Goal: Navigation & Orientation: Find specific page/section

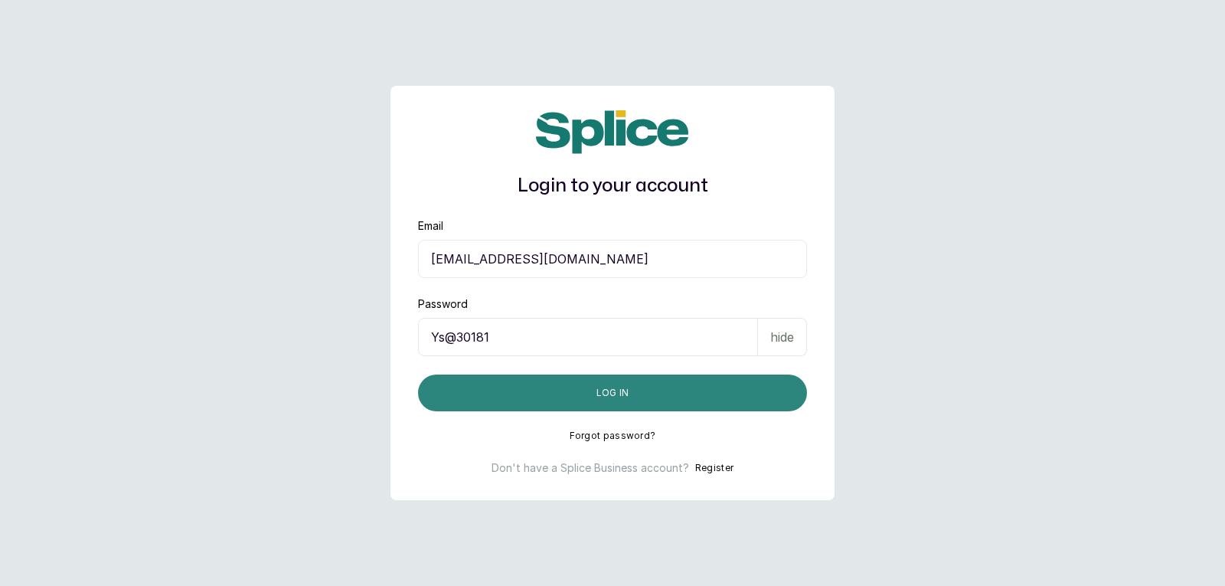
click at [687, 390] on button "Log in" at bounding box center [612, 392] width 389 height 37
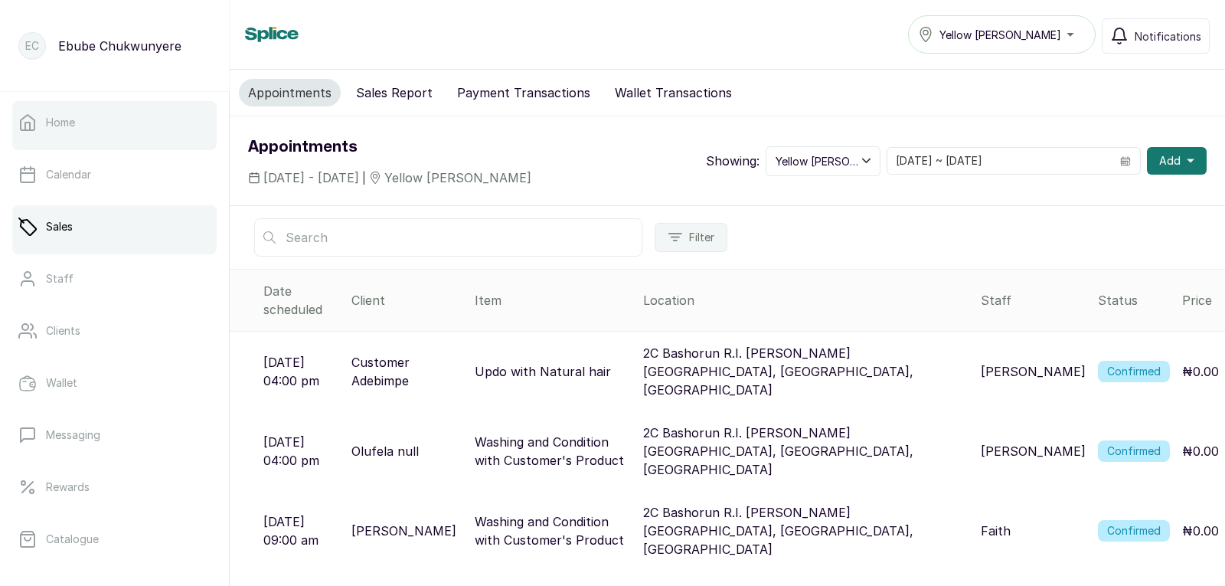
click at [113, 132] on link "Home" at bounding box center [114, 122] width 204 height 43
